Goal: Information Seeking & Learning: Learn about a topic

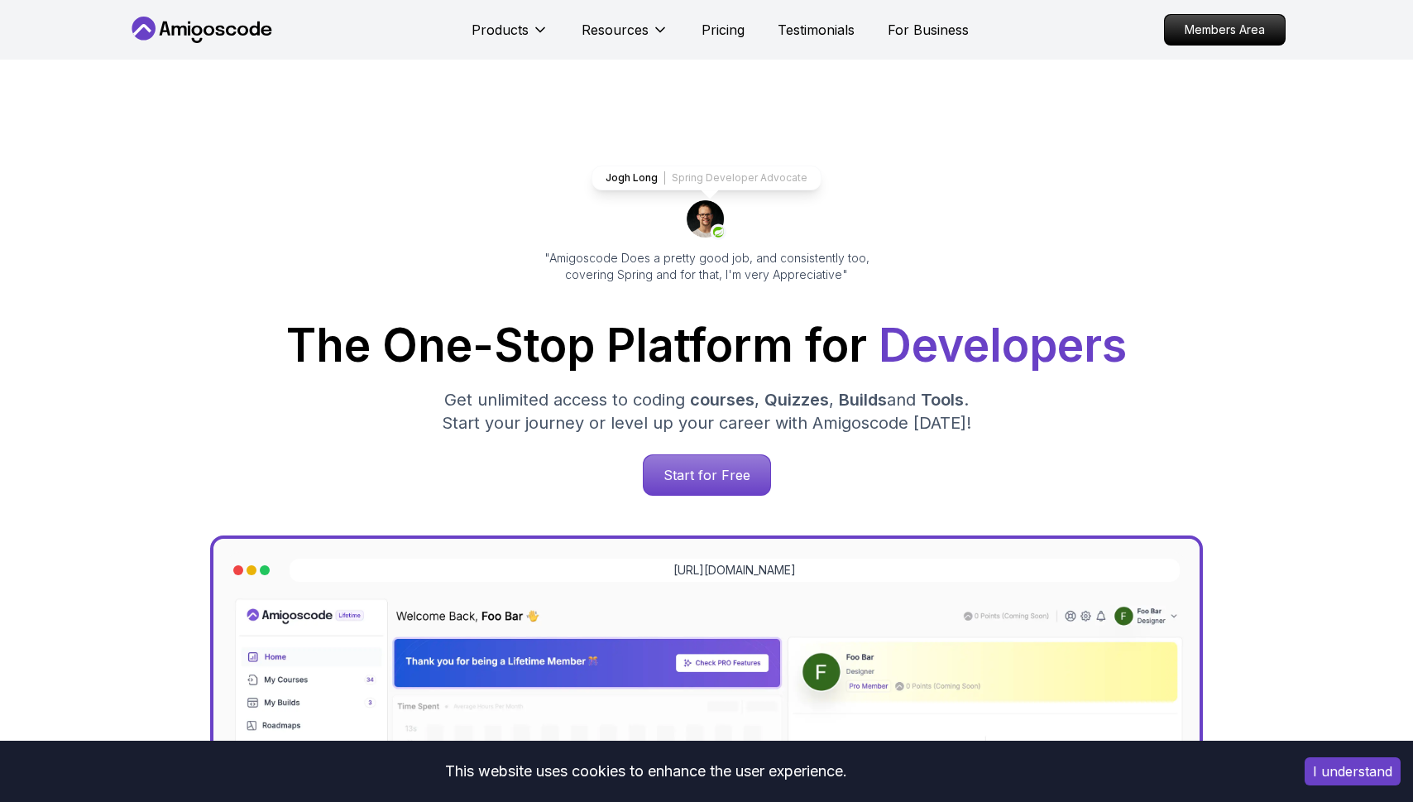
click at [613, 481] on div "Start for Free" at bounding box center [707, 474] width 1132 height 41
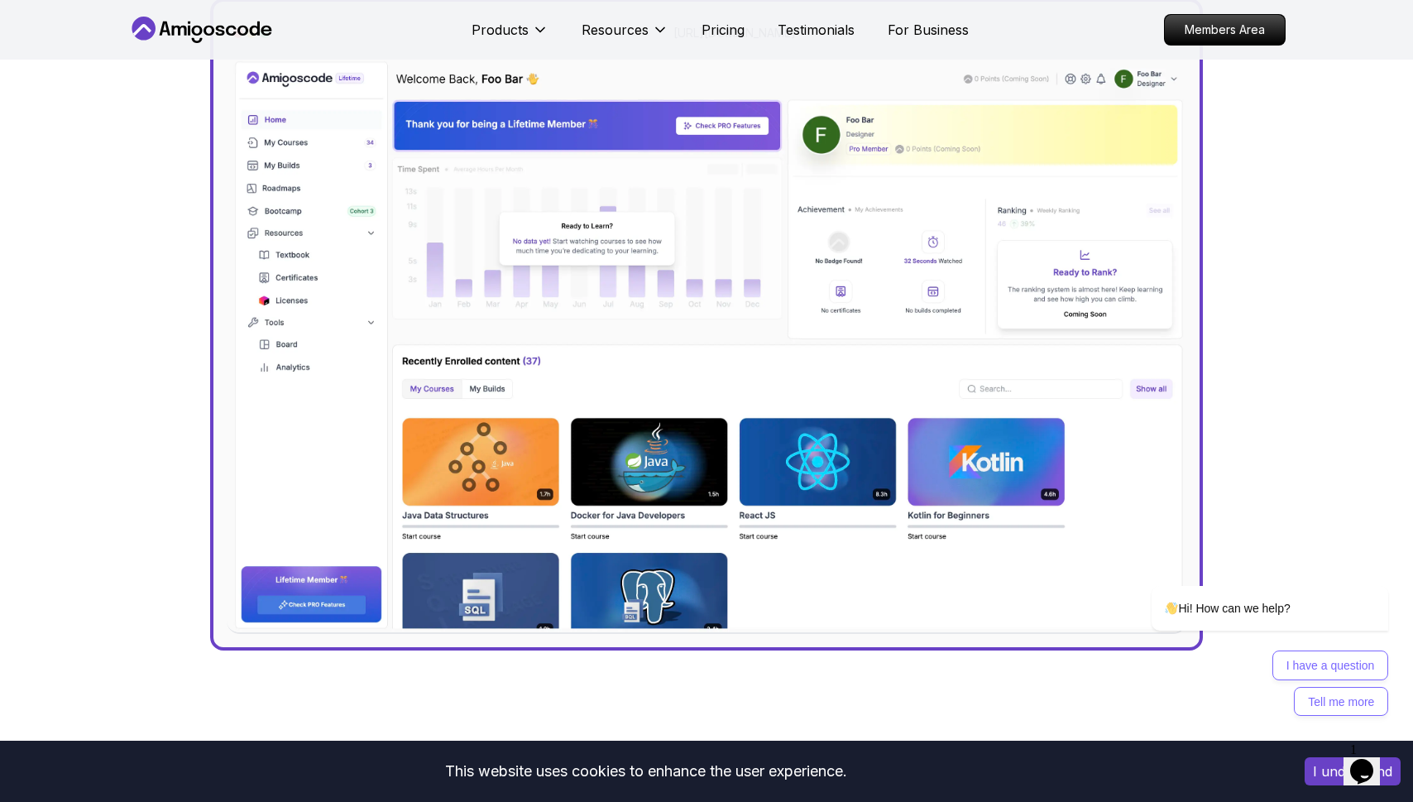
scroll to position [976, 0]
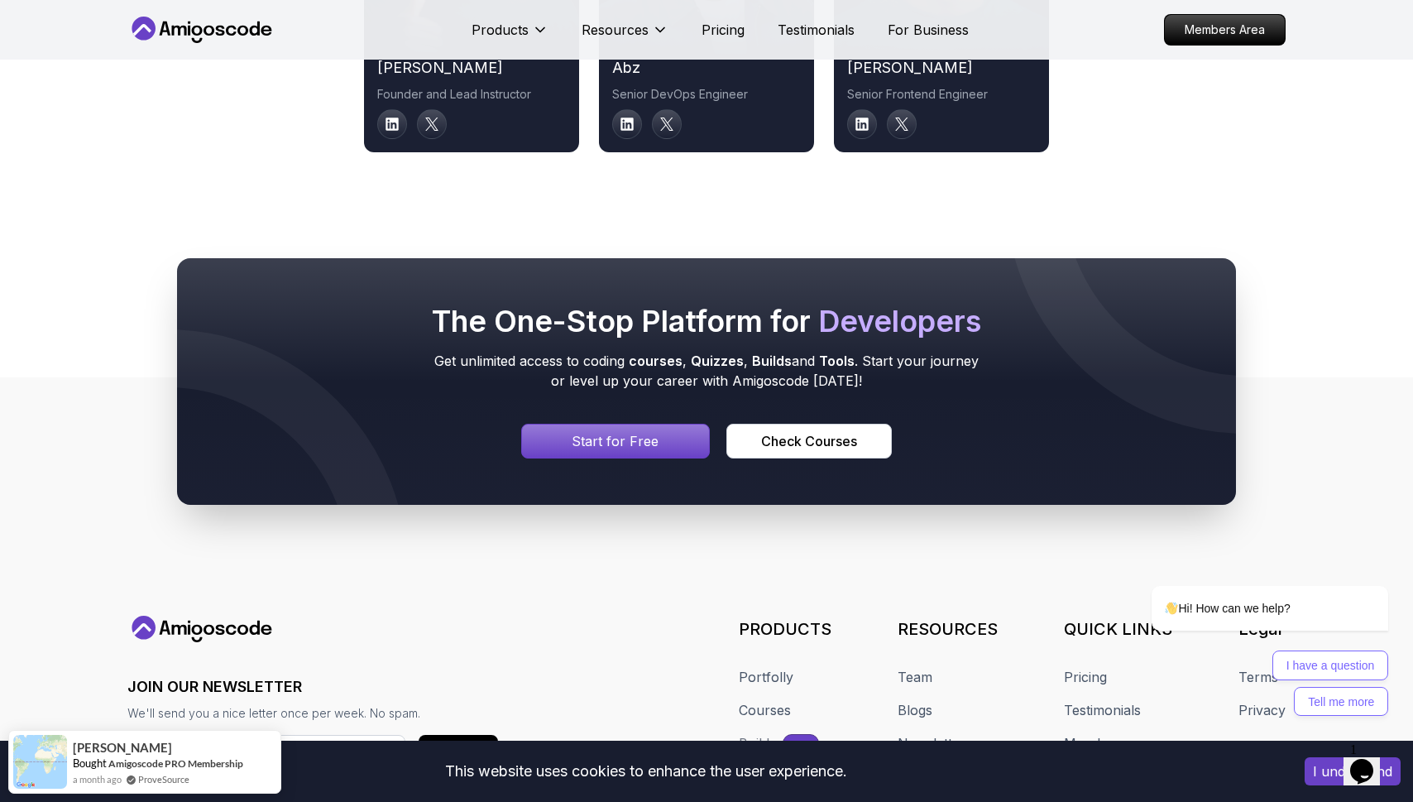
scroll to position [8895, 0]
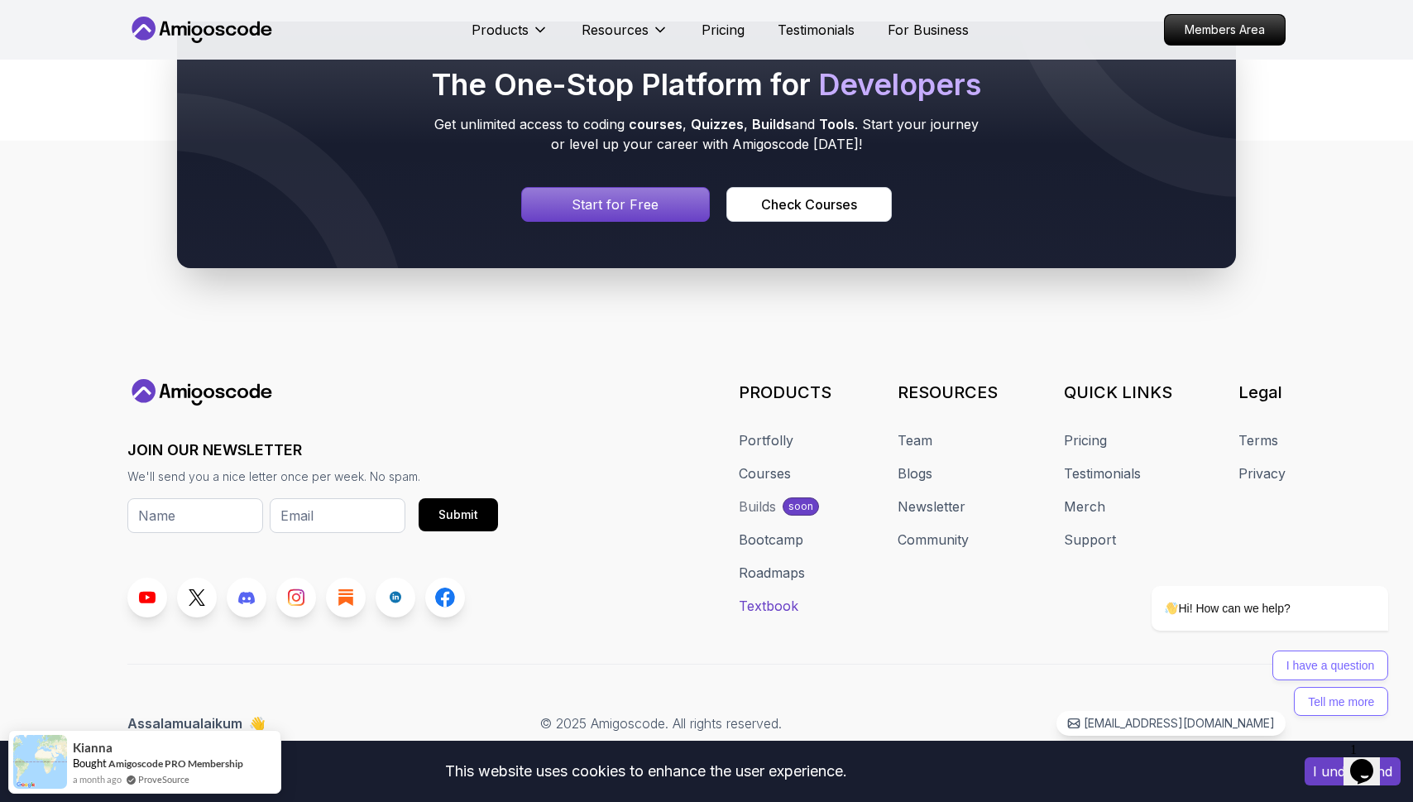
click at [764, 605] on link "Textbook" at bounding box center [769, 606] width 60 height 20
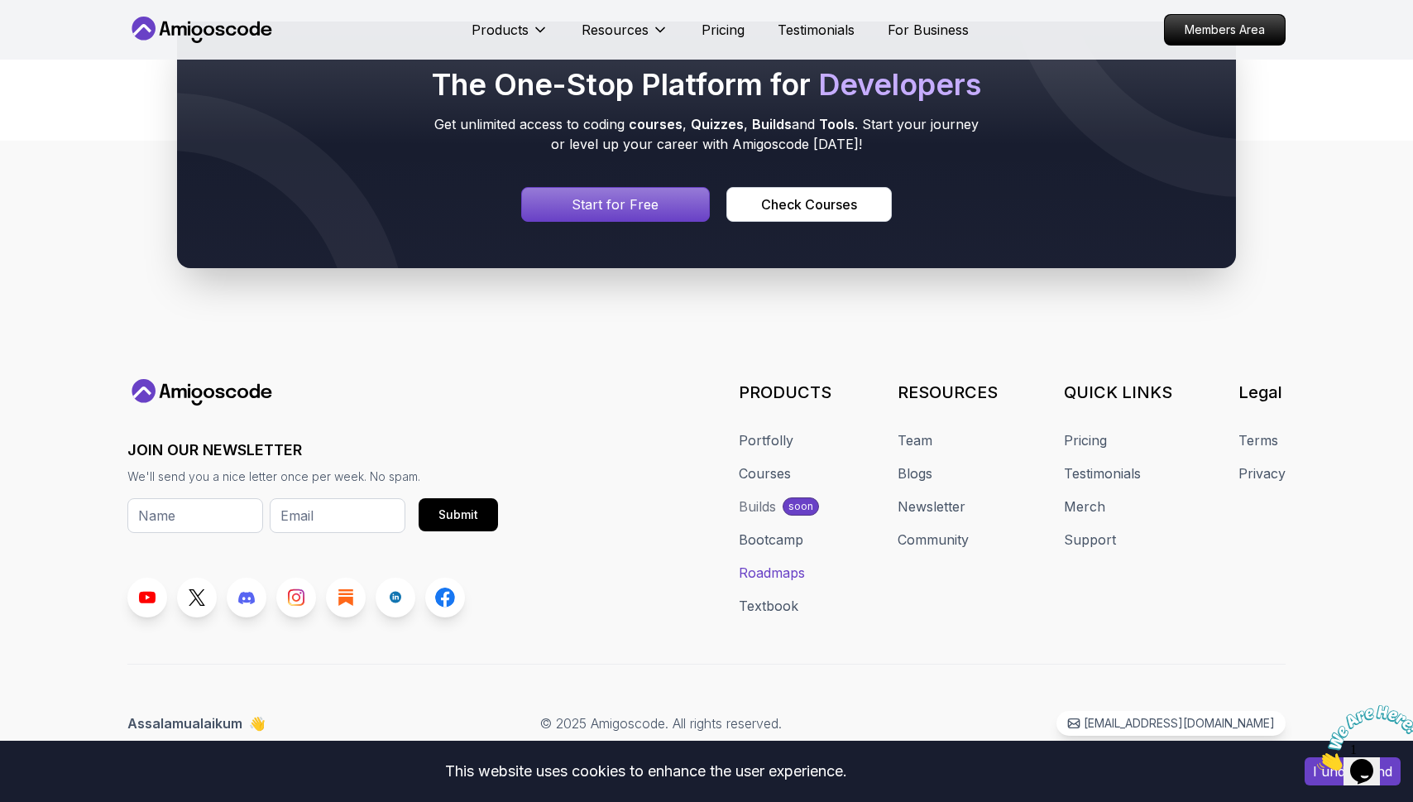
click at [769, 568] on link "Roadmaps" at bounding box center [772, 572] width 66 height 20
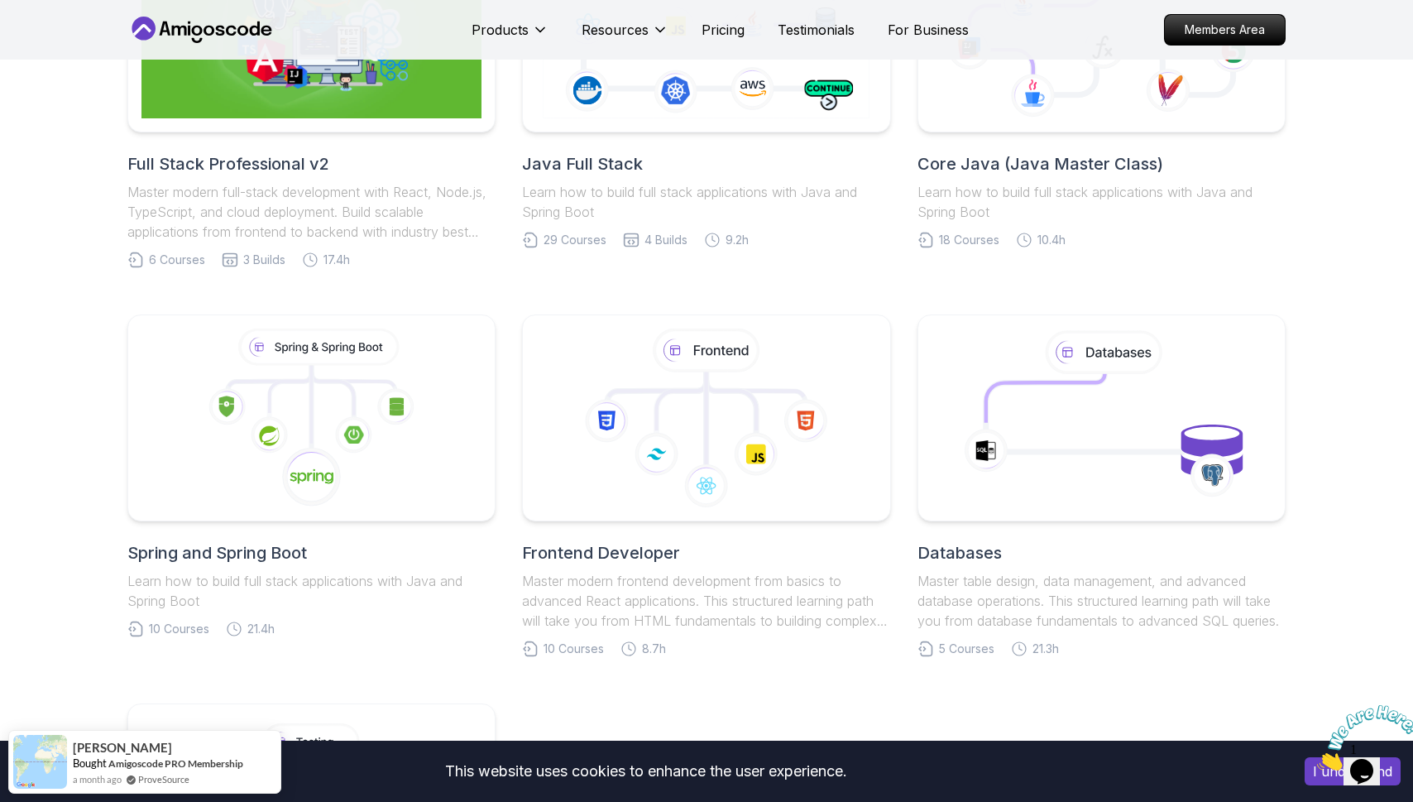
scroll to position [529, 0]
